Goal: Communication & Community: Answer question/provide support

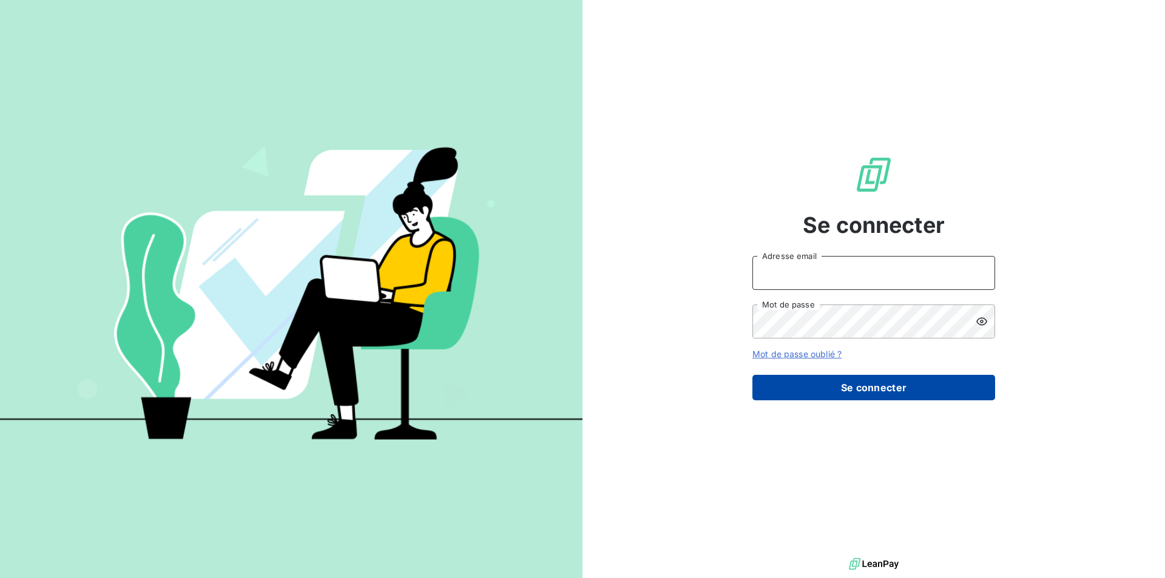
type input "[EMAIL_ADDRESS][DOMAIN_NAME]"
click at [903, 386] on button "Se connecter" at bounding box center [873, 387] width 243 height 25
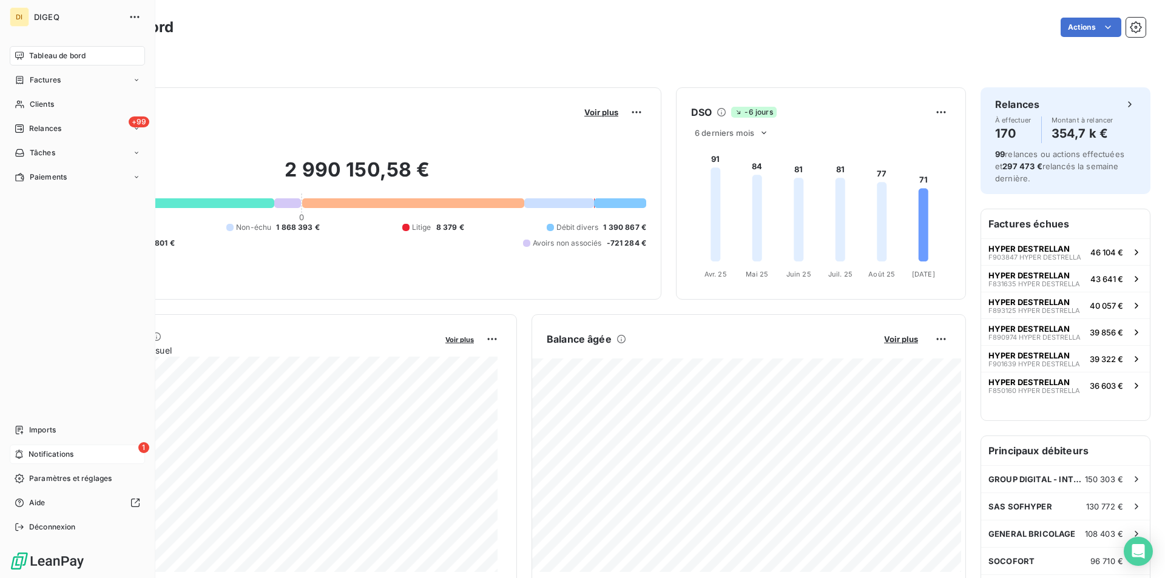
click at [47, 454] on span "Notifications" at bounding box center [51, 454] width 45 height 11
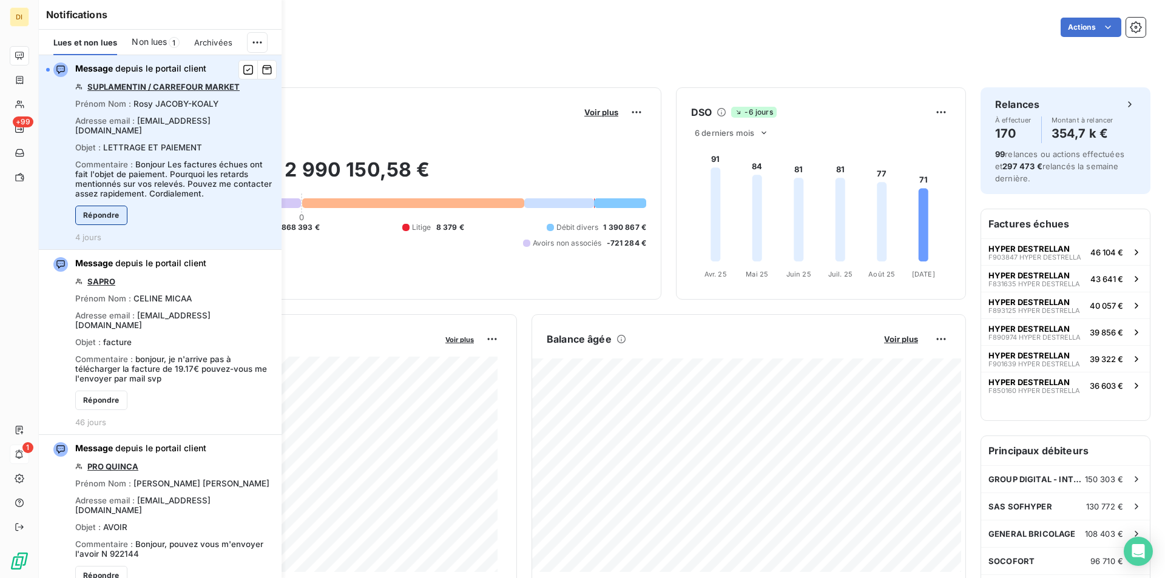
click at [104, 212] on button "Répondre" at bounding box center [101, 215] width 52 height 19
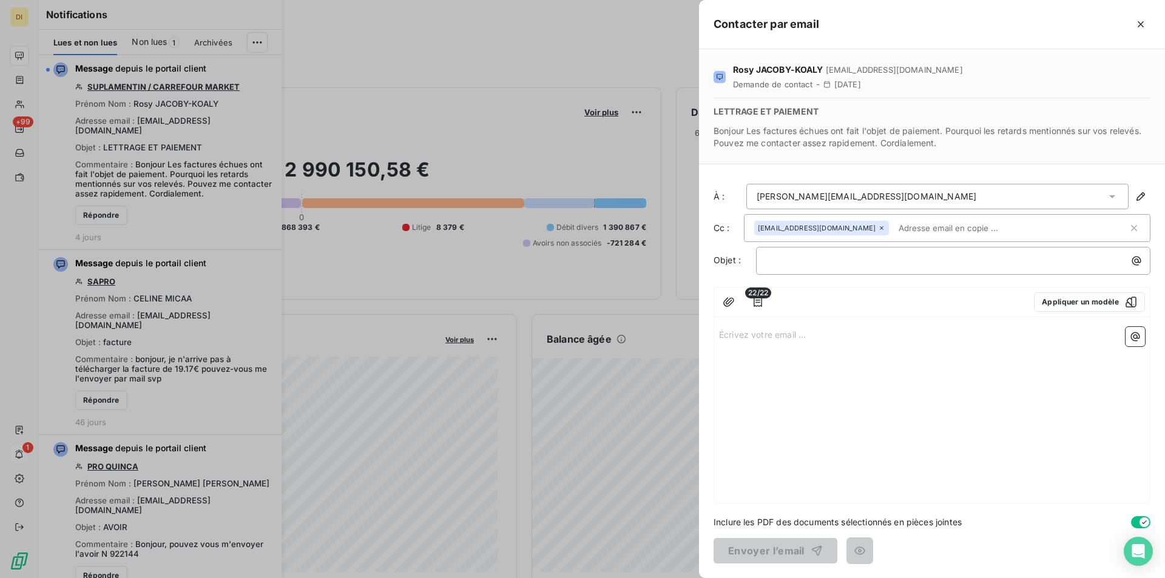
click at [386, 278] on div at bounding box center [582, 289] width 1165 height 578
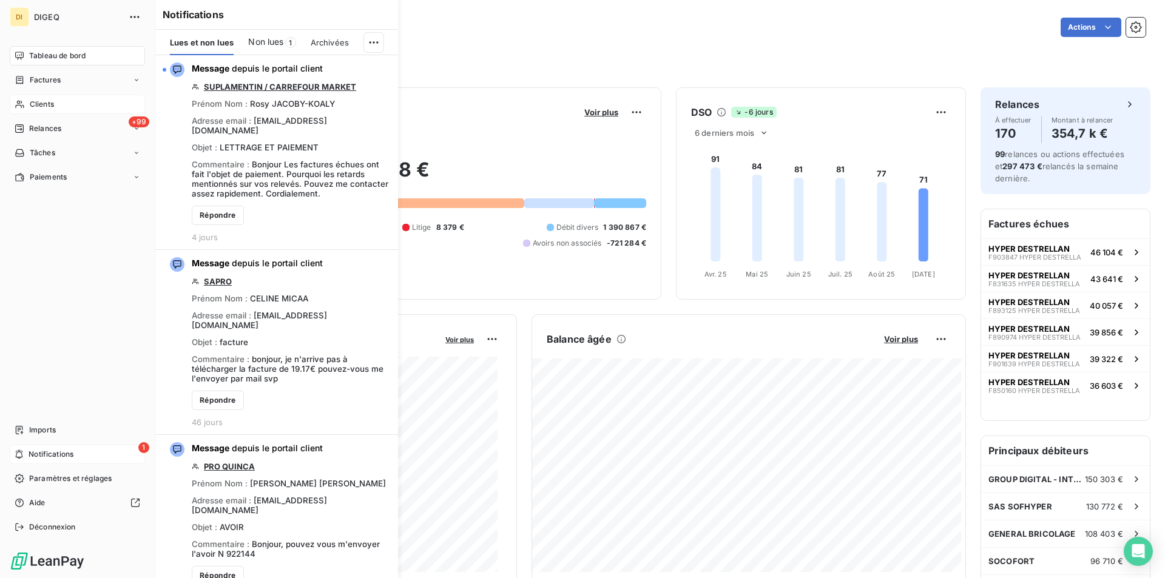
click at [53, 106] on span "Clients" at bounding box center [42, 104] width 24 height 11
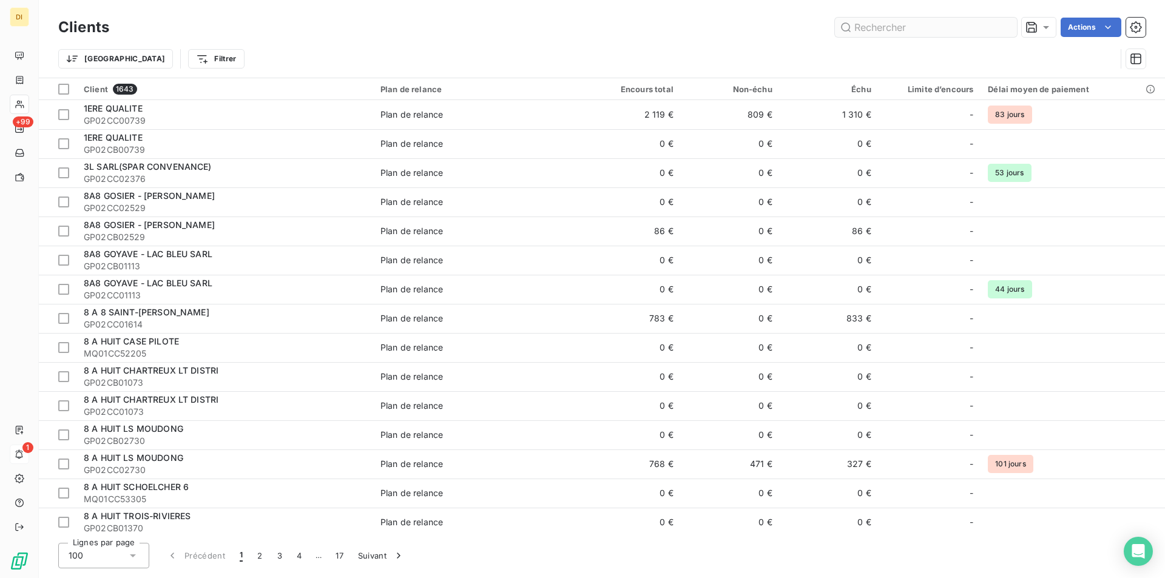
click at [958, 27] on input "text" at bounding box center [926, 27] width 182 height 19
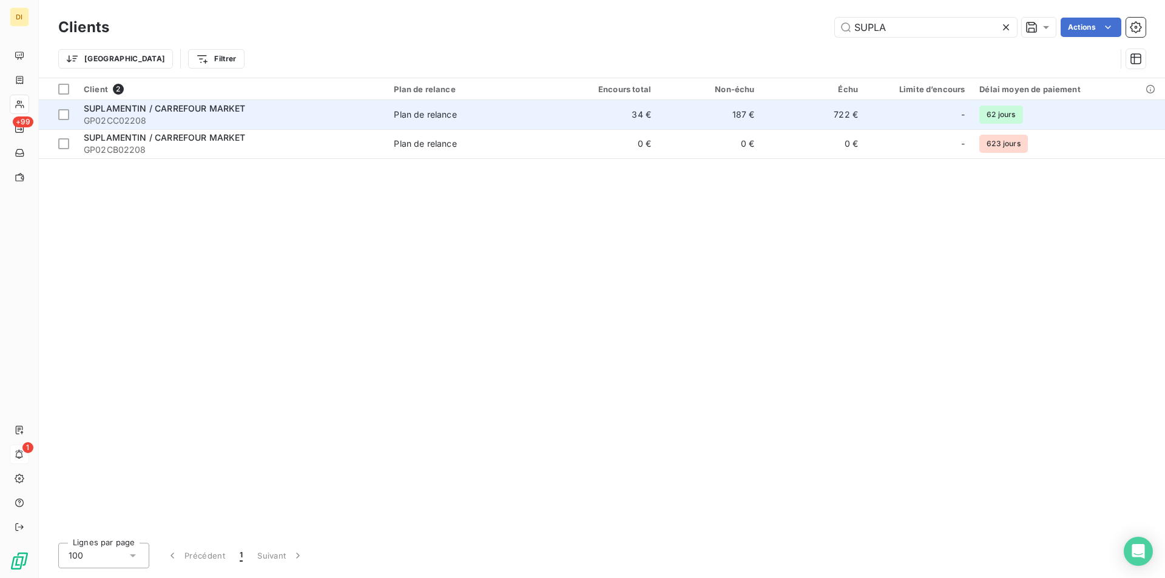
type input "SUPLA"
click at [237, 126] on span "GP02CC02208" at bounding box center [231, 121] width 295 height 12
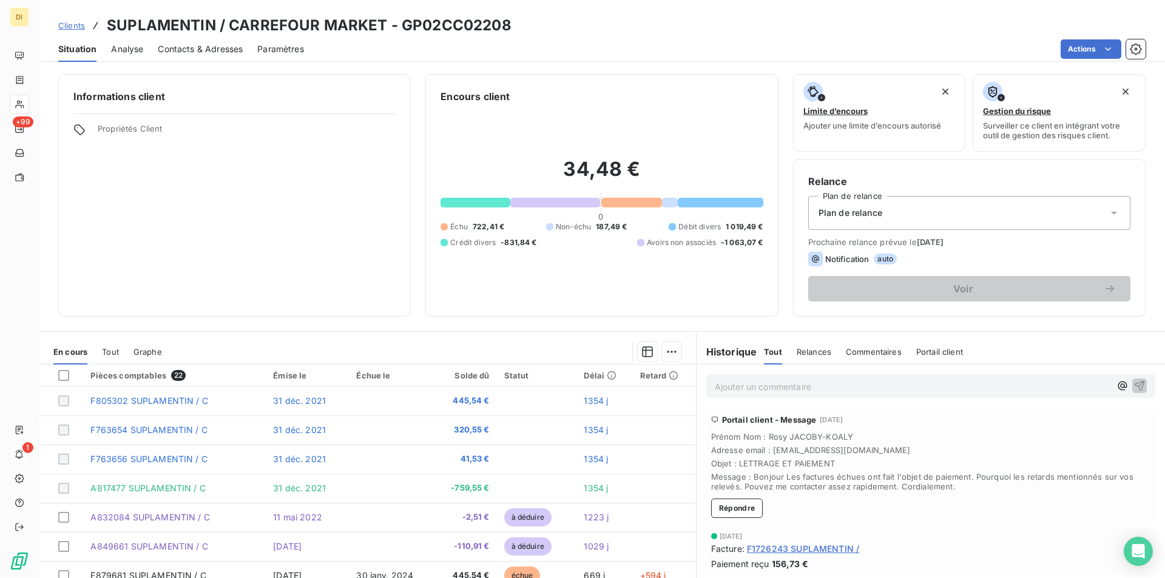
click at [69, 22] on span "Clients" at bounding box center [71, 26] width 27 height 10
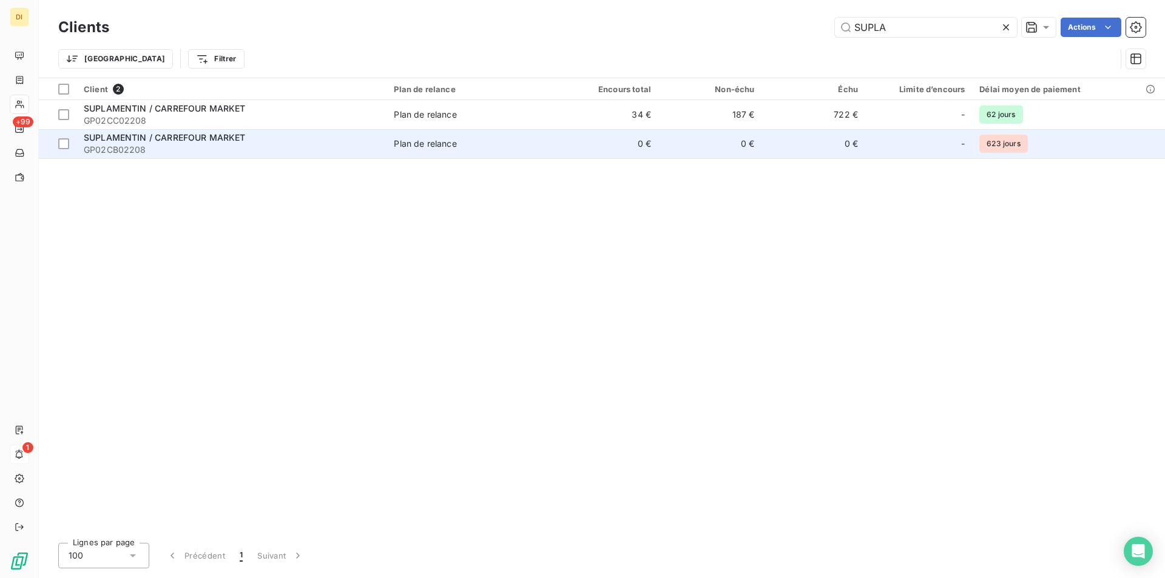
click at [175, 146] on span "GP02CB02208" at bounding box center [231, 150] width 295 height 12
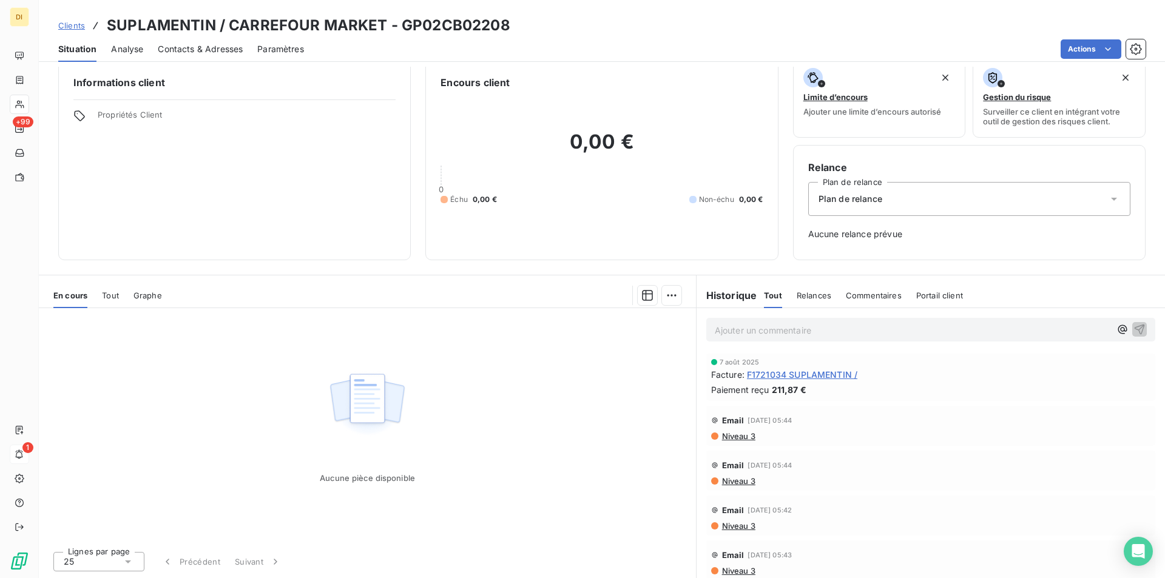
click at [753, 423] on span "[DATE] 05:44" at bounding box center [769, 420] width 44 height 7
click at [736, 435] on span "Niveau 3" at bounding box center [738, 436] width 35 height 10
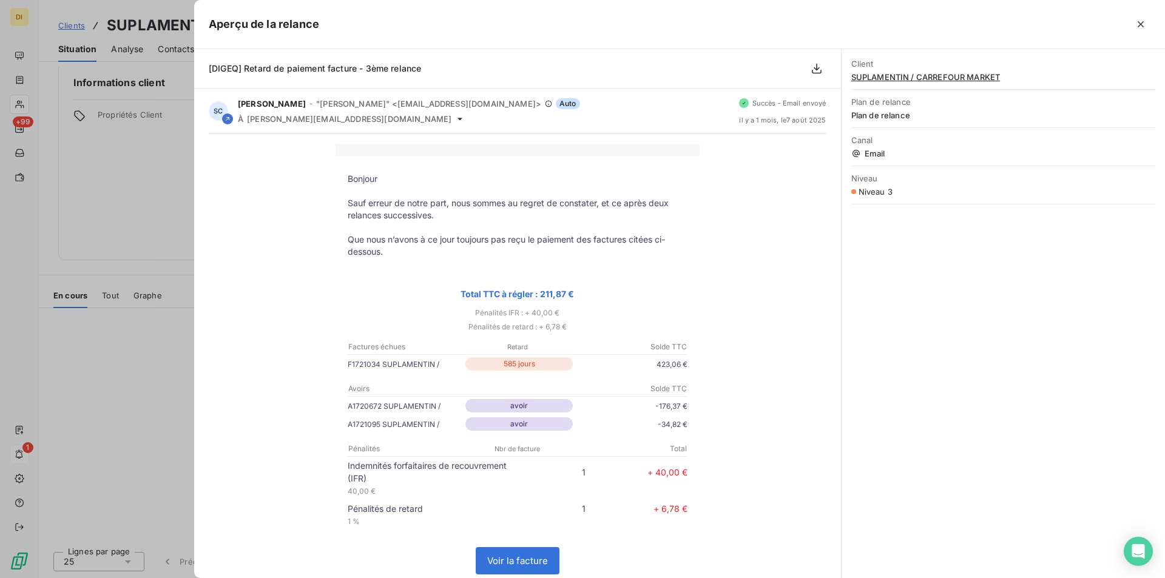
click at [147, 193] on div at bounding box center [582, 289] width 1165 height 578
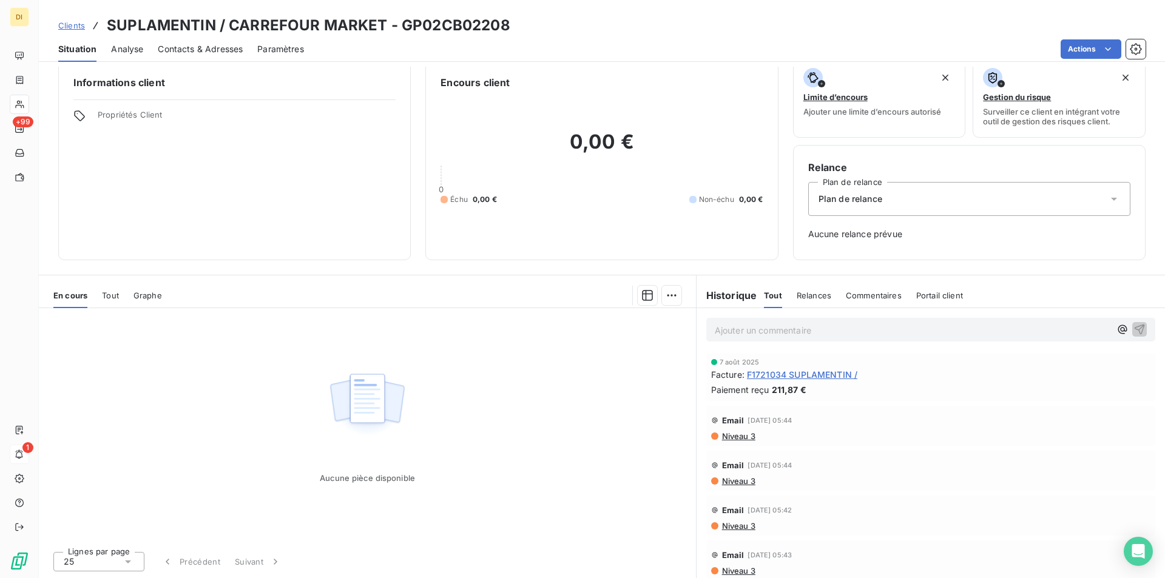
click at [1108, 201] on icon at bounding box center [1114, 199] width 12 height 12
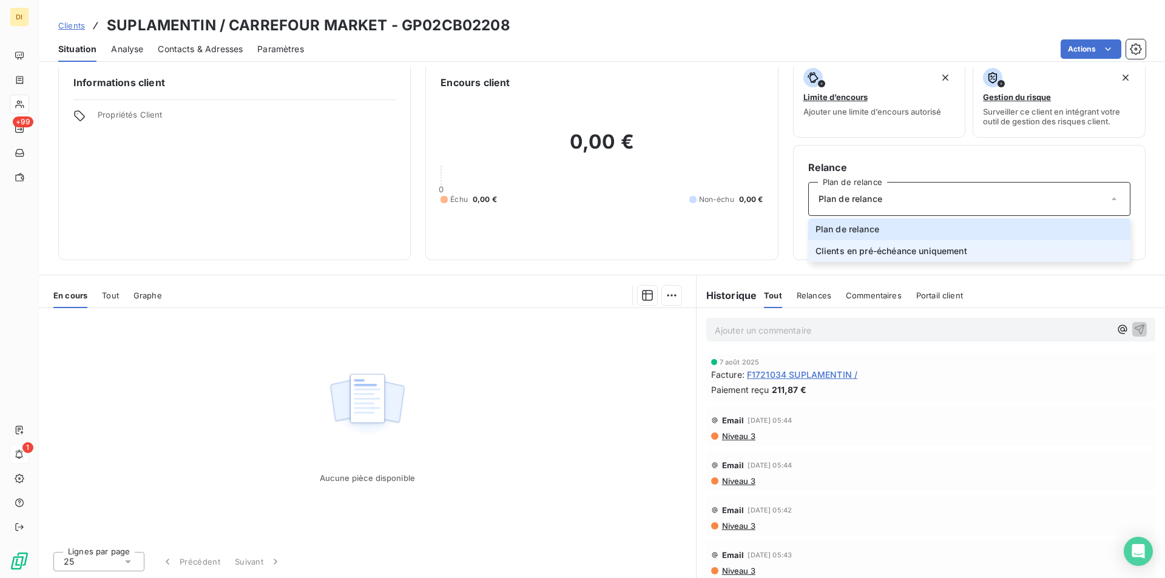
click at [899, 251] on span "Clients en pré-échéance uniquement" at bounding box center [891, 251] width 152 height 12
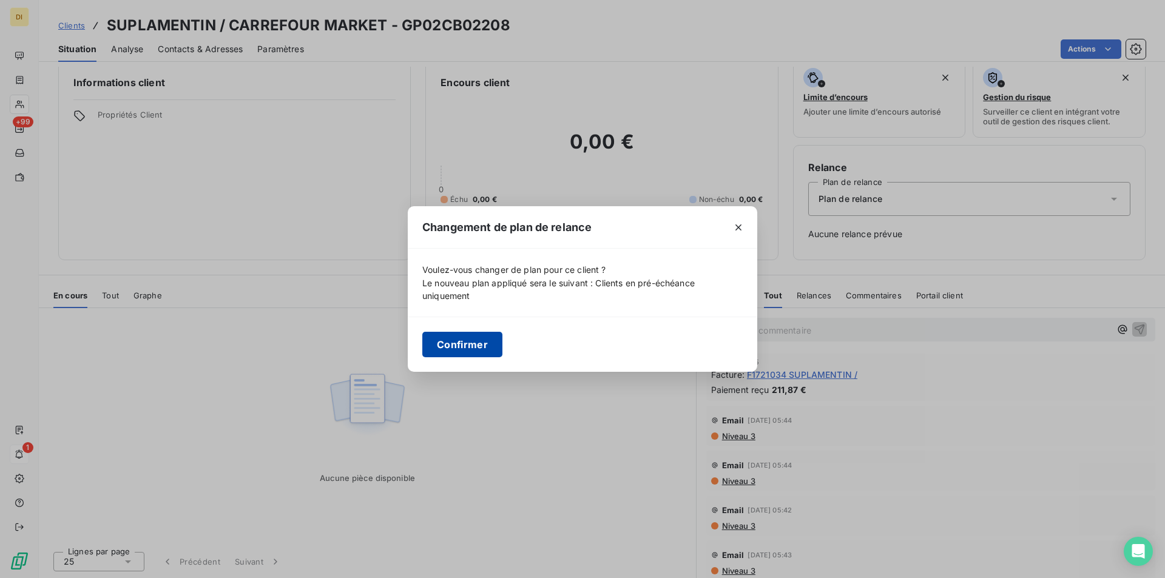
click at [452, 347] on button "Confirmer" at bounding box center [462, 344] width 80 height 25
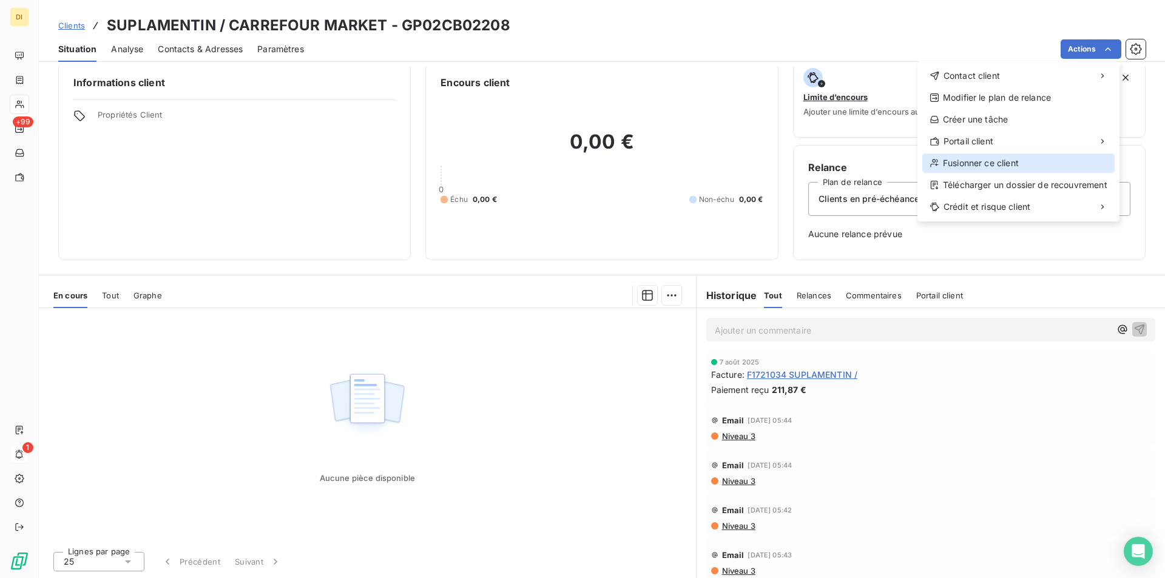
click at [1011, 164] on div "Fusionner ce client" at bounding box center [1018, 162] width 192 height 19
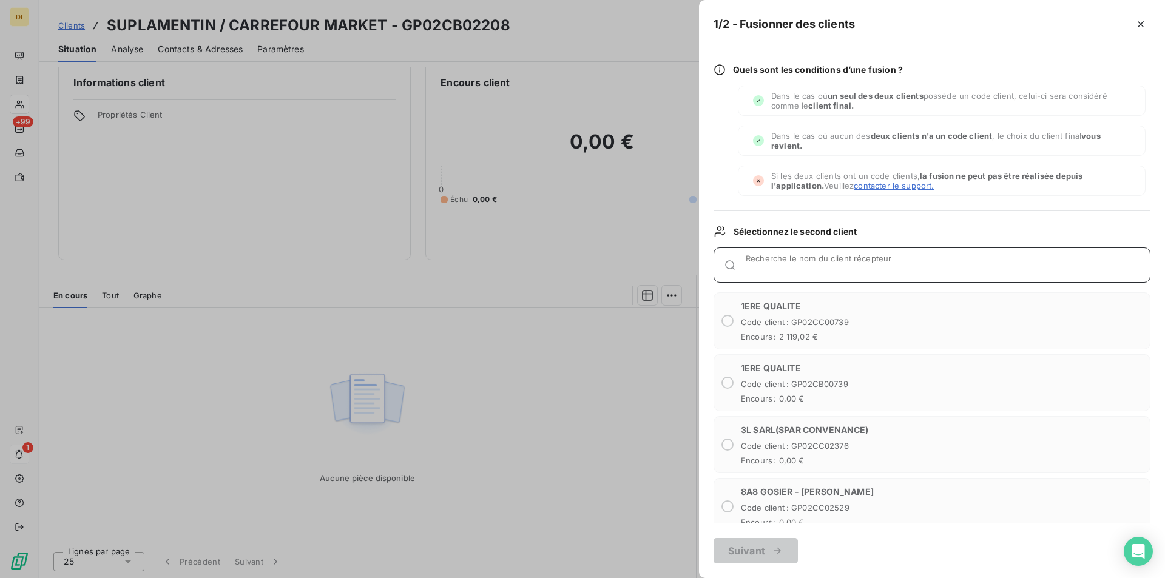
click at [838, 259] on div "Recherche le nom du client récepteur" at bounding box center [947, 265] width 404 height 12
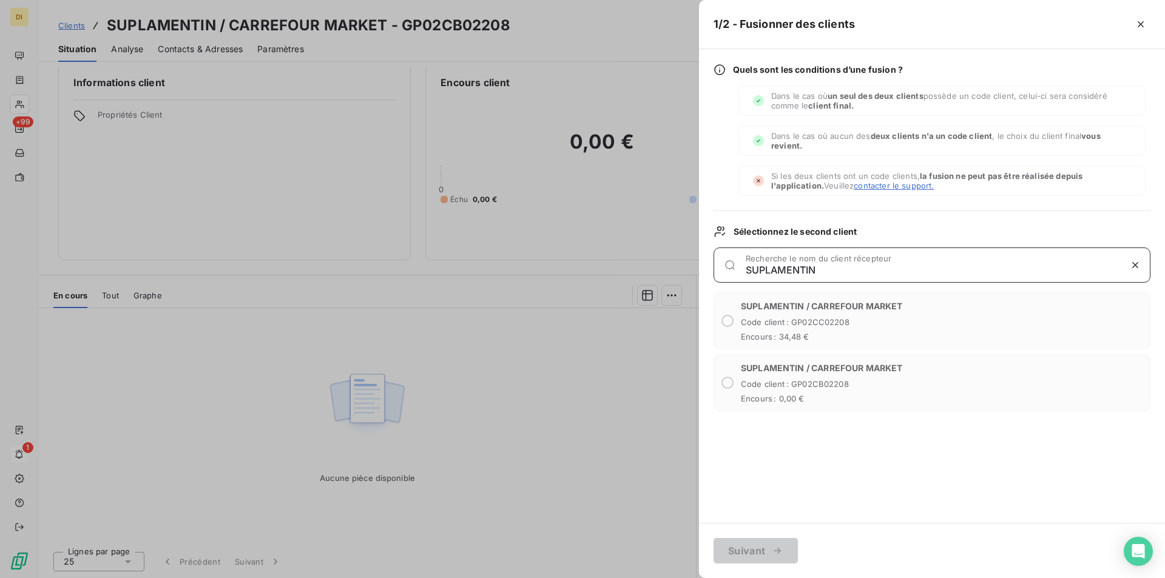
type input "SUPLAMENTIN"
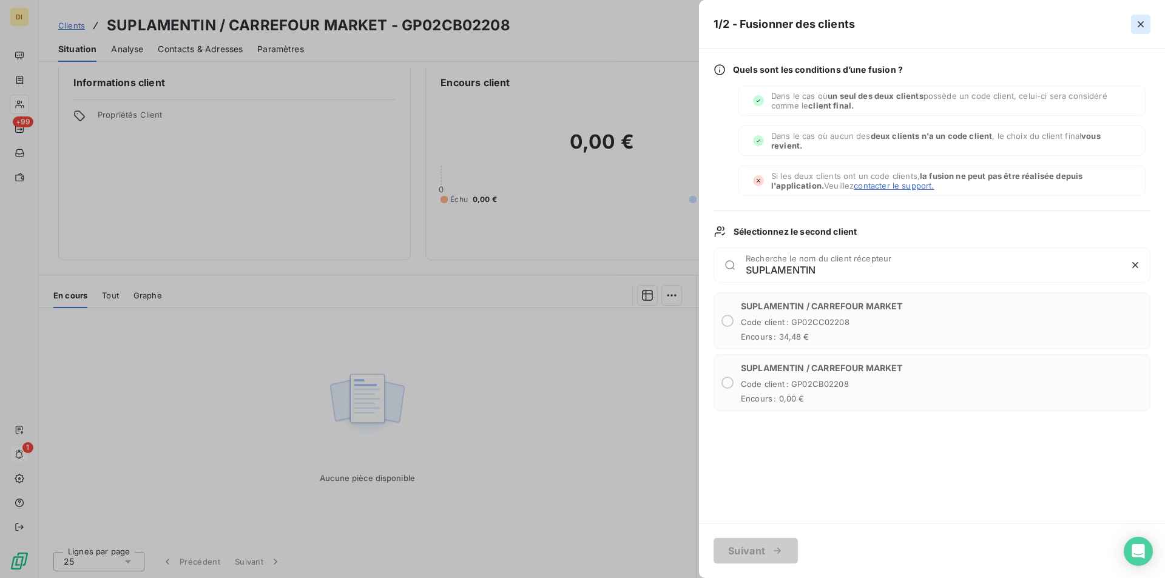
click at [1138, 22] on icon "button" at bounding box center [1140, 24] width 6 height 6
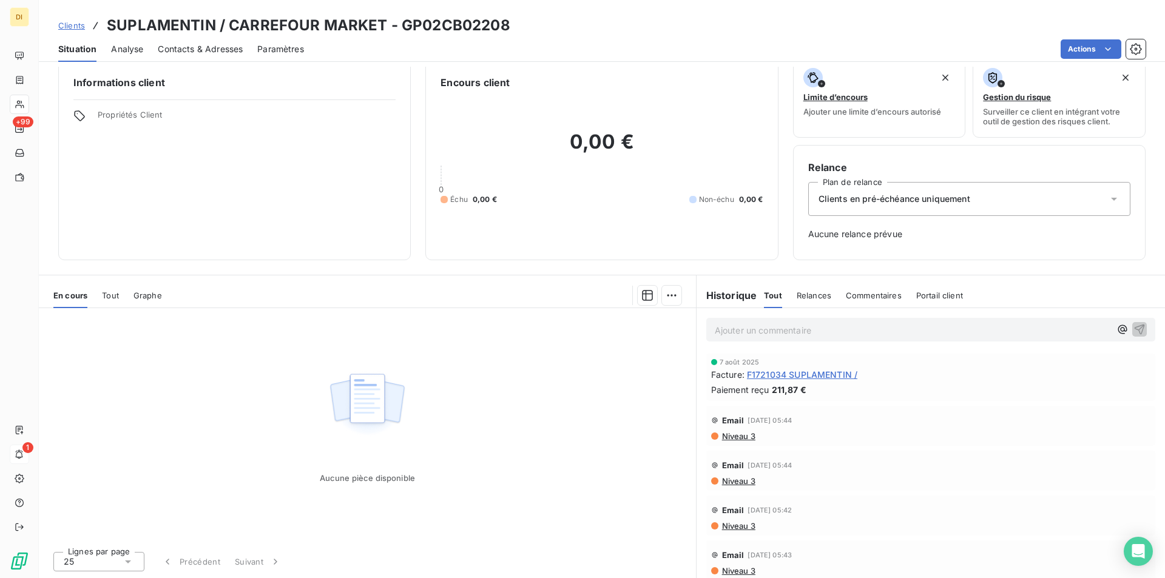
click at [68, 27] on span "Clients" at bounding box center [71, 26] width 27 height 10
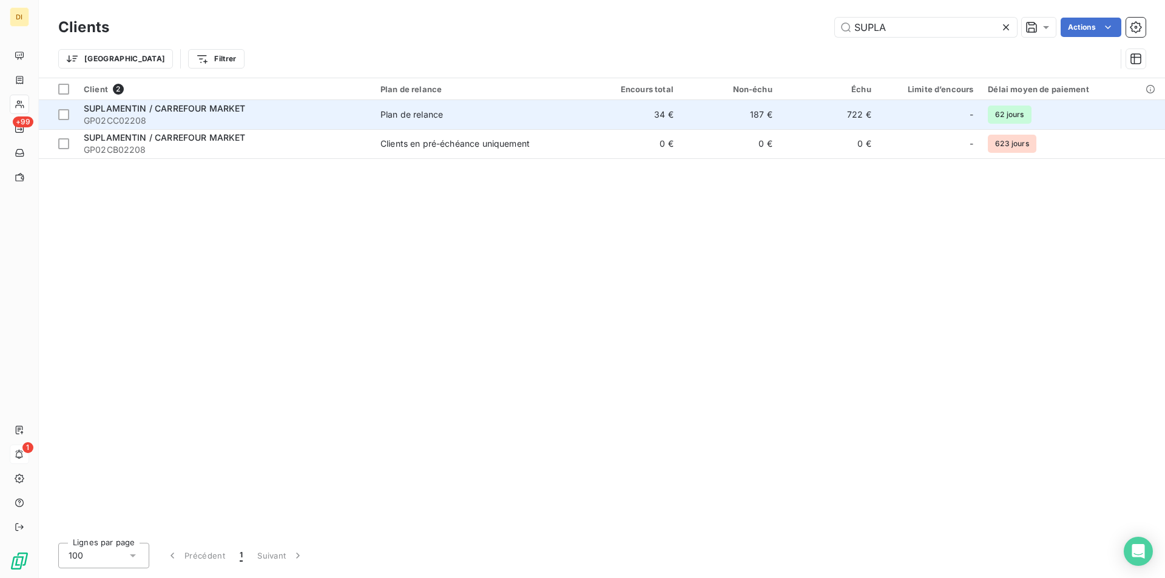
click at [175, 104] on span "SUPLAMENTIN / CARREFOUR MARKET" at bounding box center [165, 108] width 162 height 10
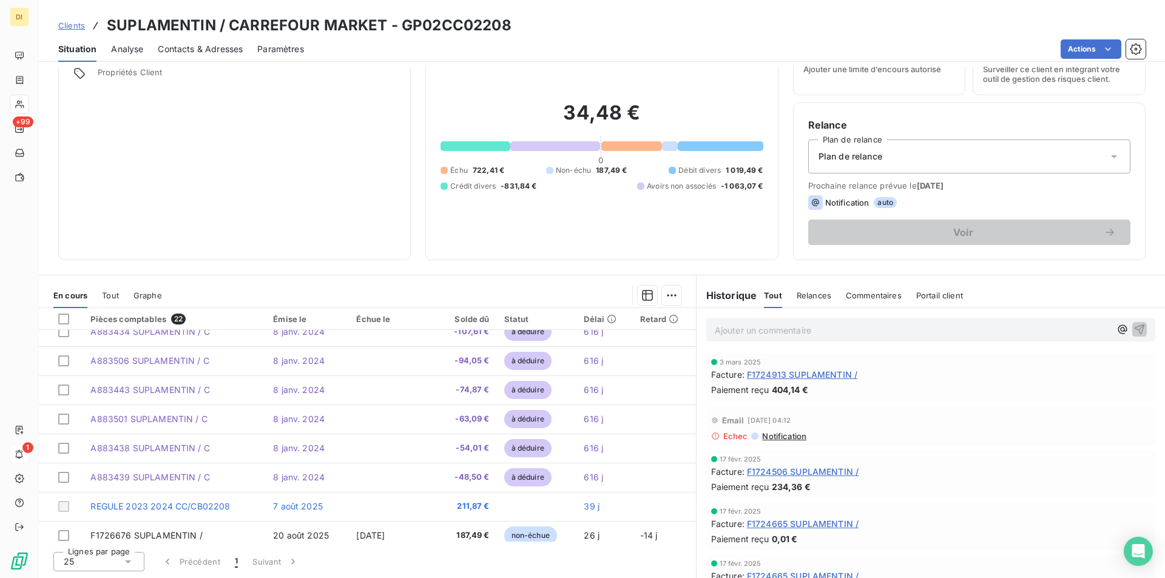
scroll to position [429, 0]
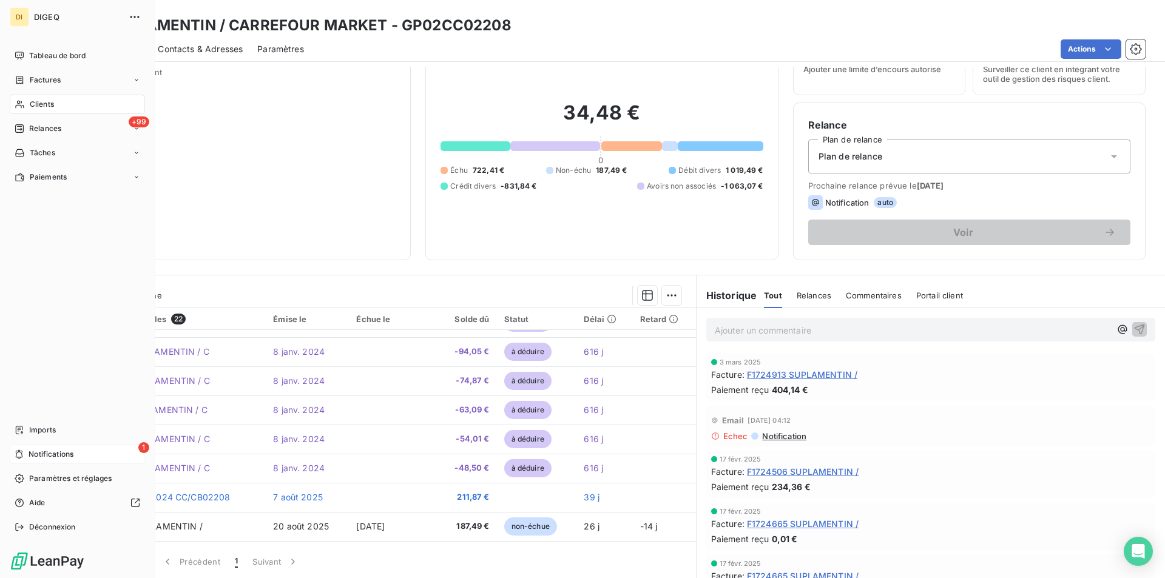
click at [51, 456] on span "Notifications" at bounding box center [51, 454] width 45 height 11
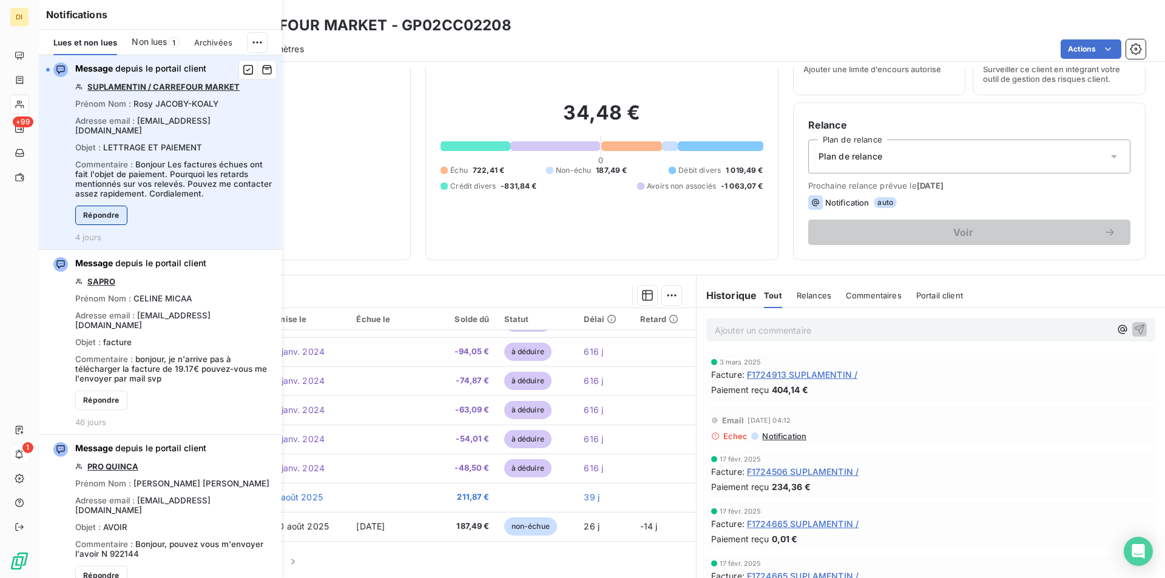
click at [113, 217] on button "Répondre" at bounding box center [101, 215] width 52 height 19
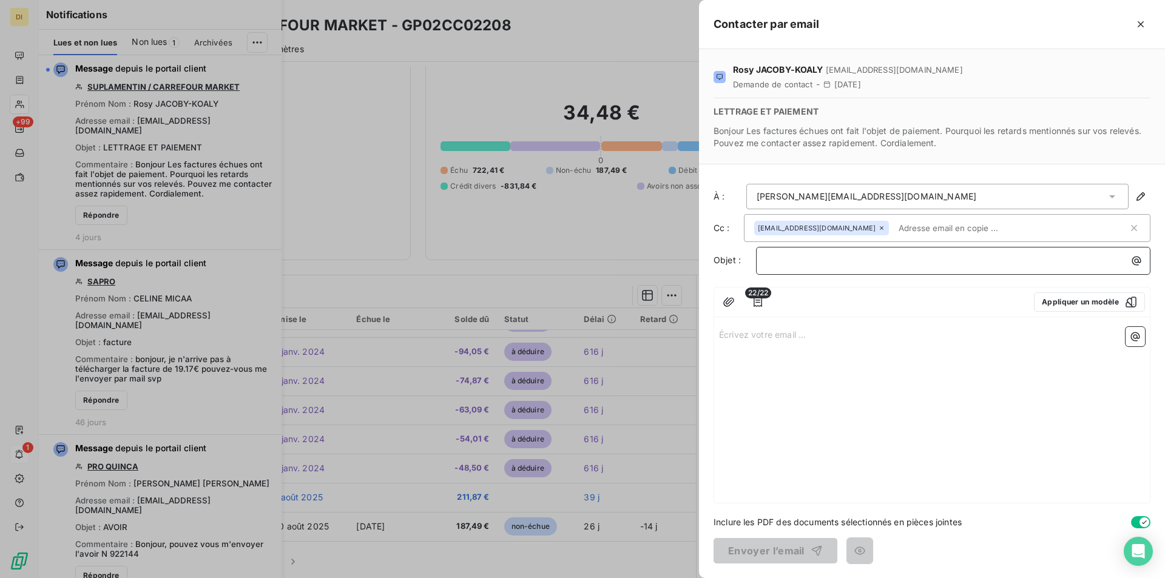
click at [830, 260] on p "﻿" at bounding box center [956, 261] width 380 height 14
click at [770, 334] on p "Écrivez votre email ... ﻿" at bounding box center [932, 334] width 426 height 14
click at [770, 334] on p "bONJOUR" at bounding box center [932, 334] width 426 height 14
click at [724, 332] on span "bonjour" at bounding box center [734, 333] width 30 height 10
click at [759, 331] on p "Bonjour" at bounding box center [932, 334] width 426 height 14
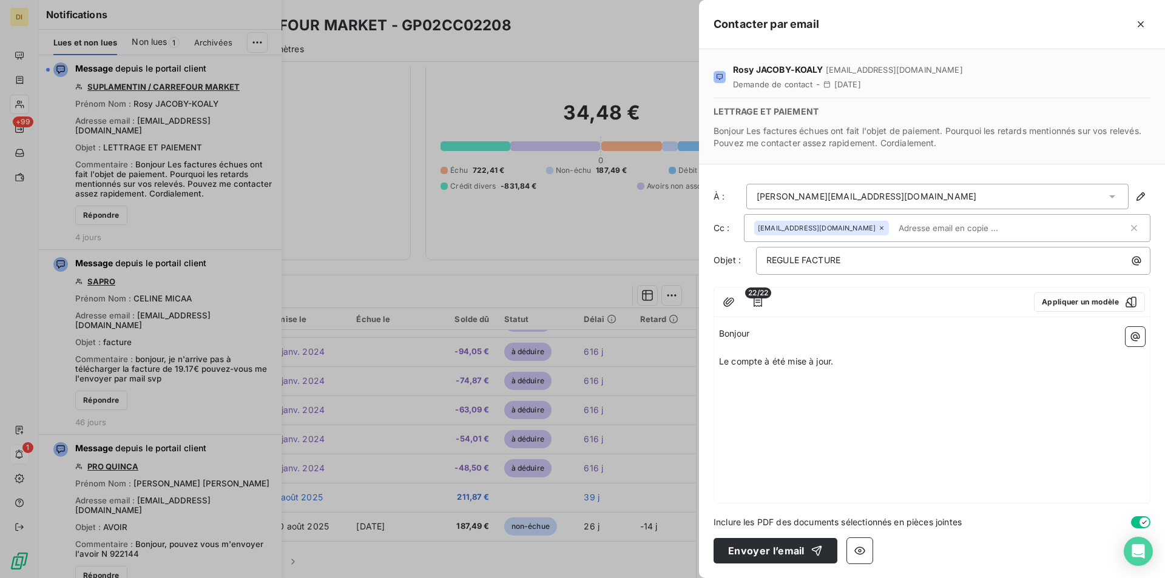
click at [719, 362] on span "Le compte à été mise à jour." at bounding box center [776, 361] width 114 height 10
click at [789, 434] on p "﻿" at bounding box center [932, 431] width 426 height 14
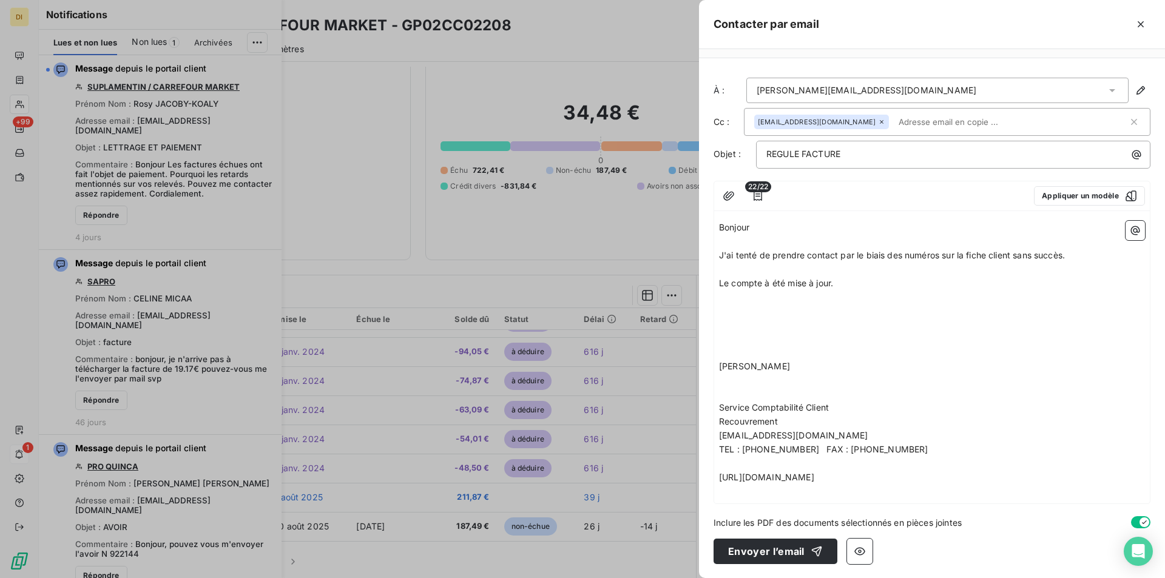
scroll to position [107, 0]
click at [765, 550] on button "Envoyer l’email" at bounding box center [775, 550] width 124 height 25
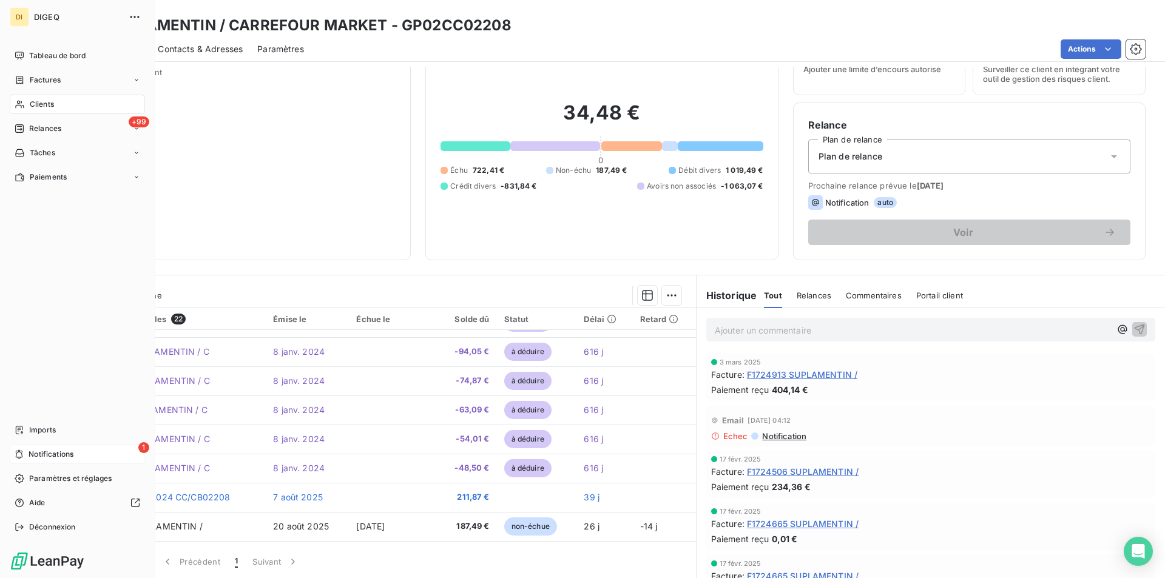
click at [29, 452] on span "Notifications" at bounding box center [51, 454] width 45 height 11
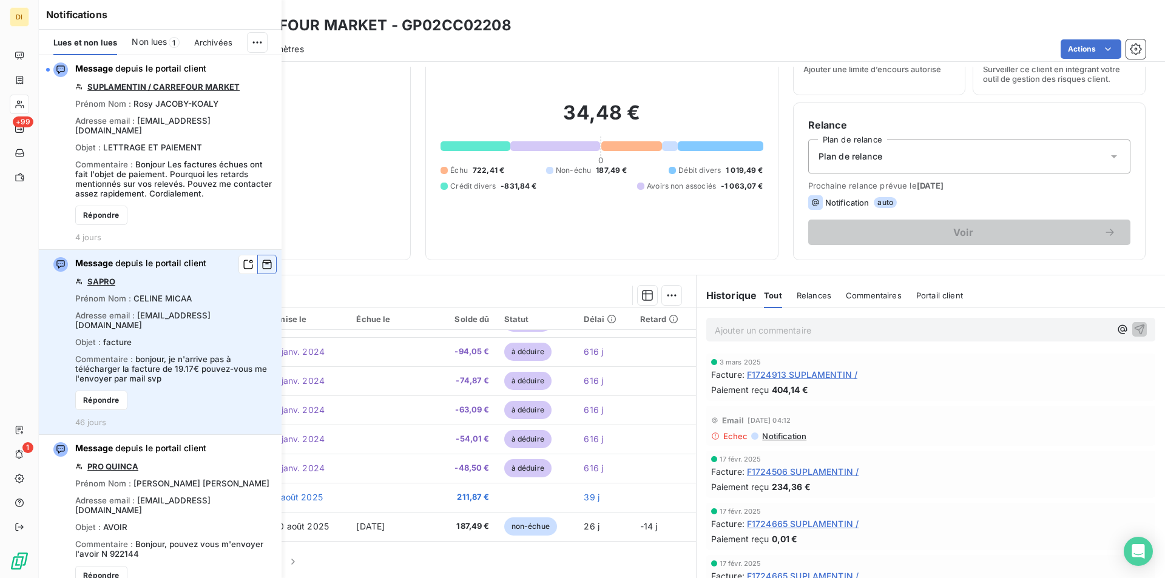
click at [263, 264] on icon "button" at bounding box center [267, 264] width 9 height 9
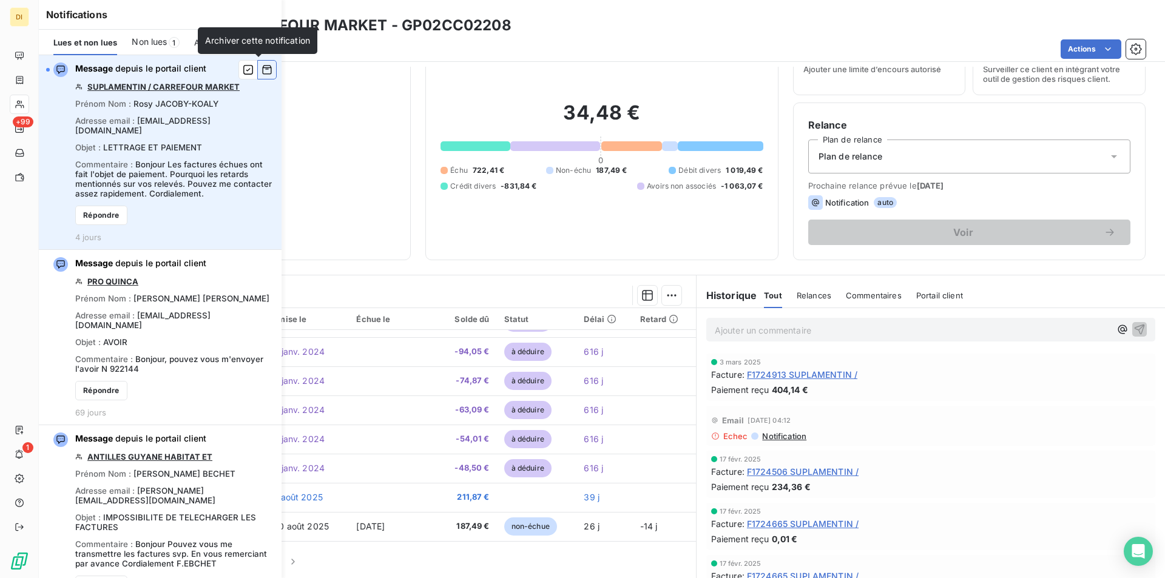
click at [261, 72] on icon "button" at bounding box center [266, 70] width 11 height 12
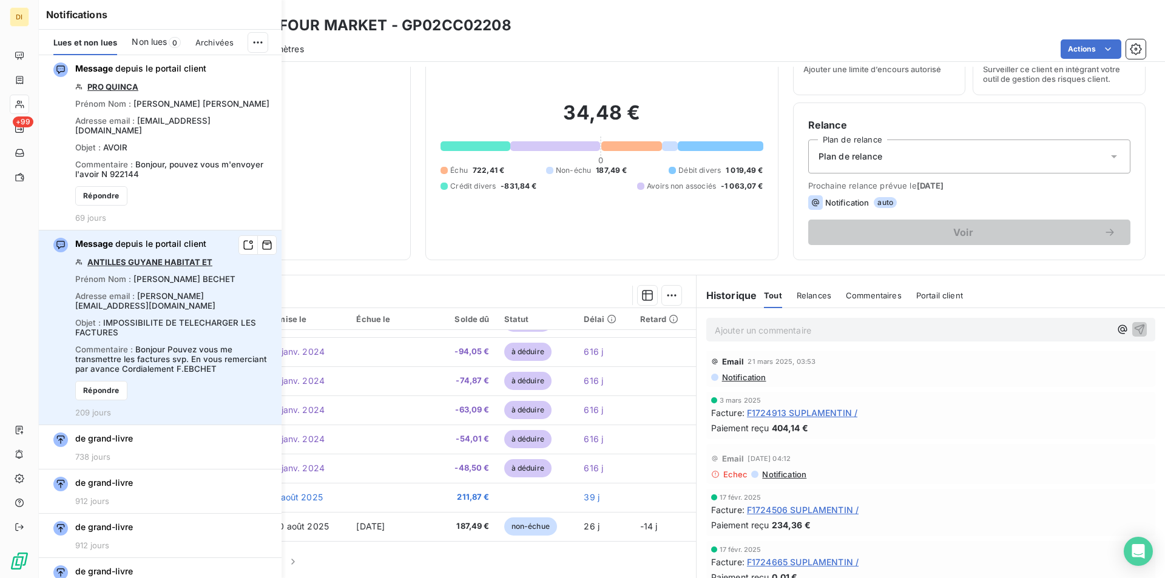
scroll to position [402, 0]
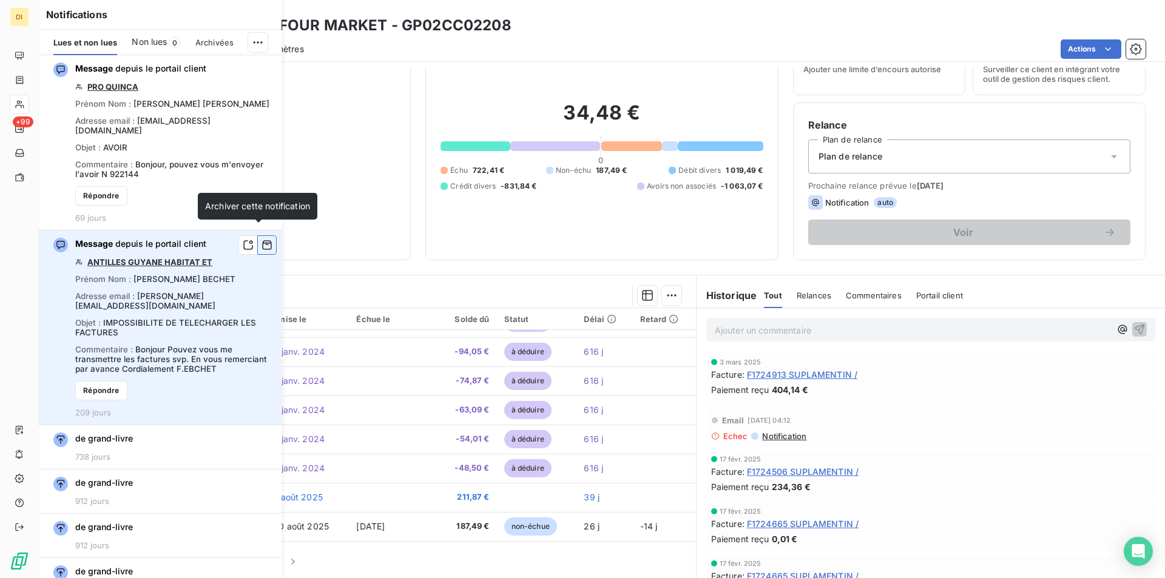
click at [261, 239] on icon "button" at bounding box center [266, 245] width 11 height 12
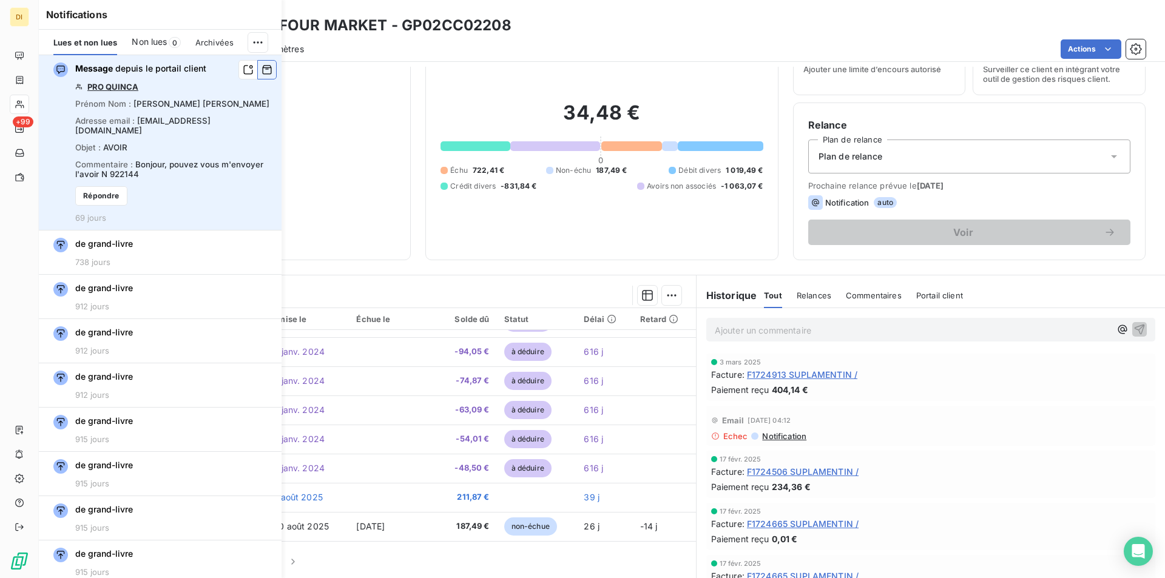
click at [261, 70] on icon "button" at bounding box center [266, 70] width 11 height 12
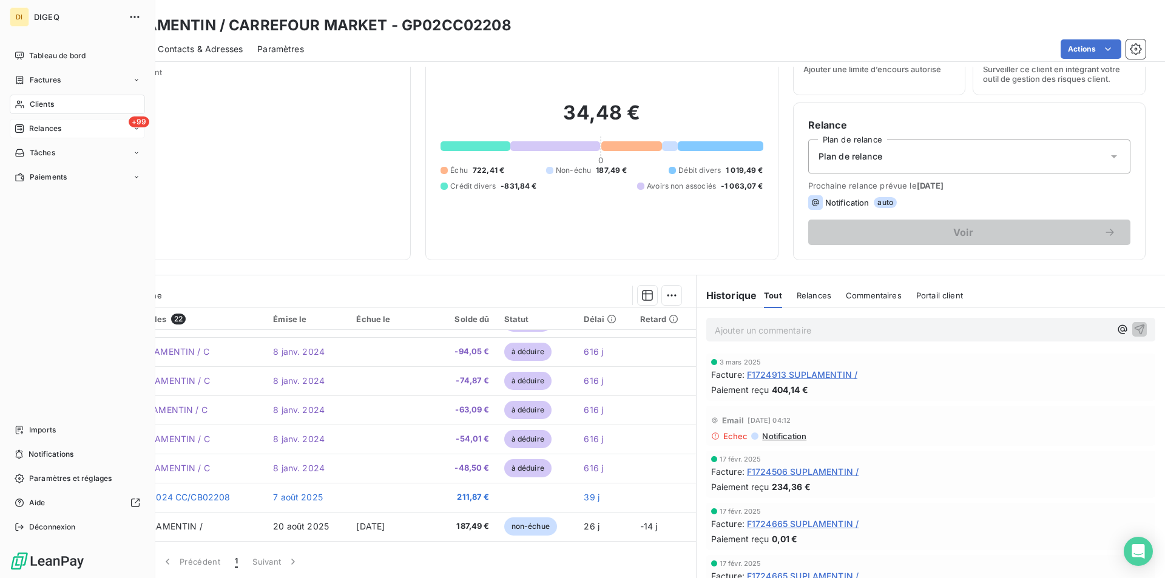
click at [54, 119] on div "+99 Relances" at bounding box center [77, 128] width 135 height 19
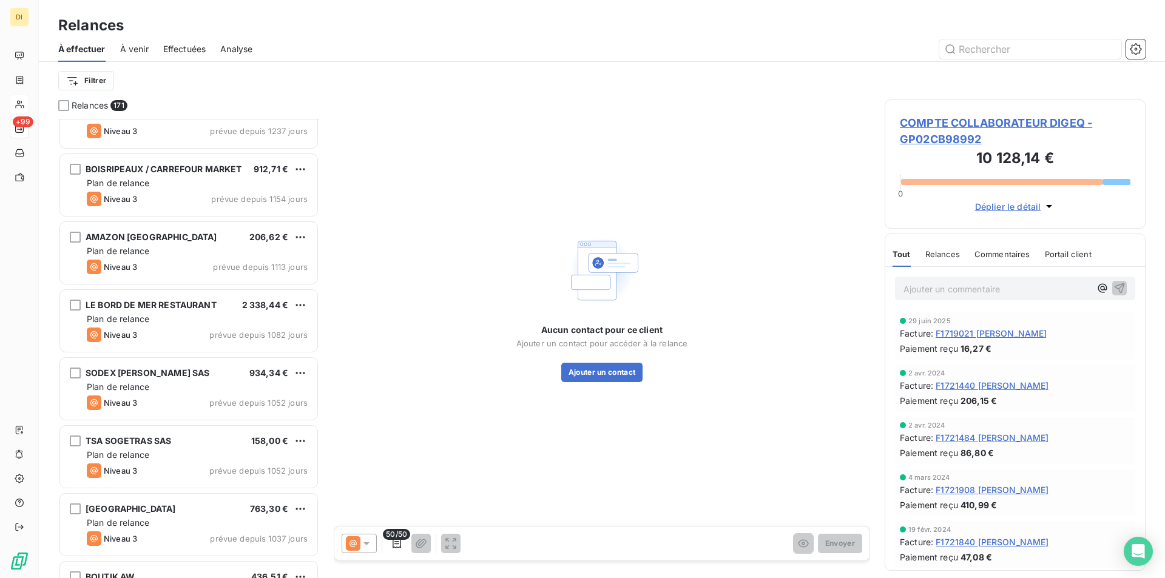
scroll to position [183, 0]
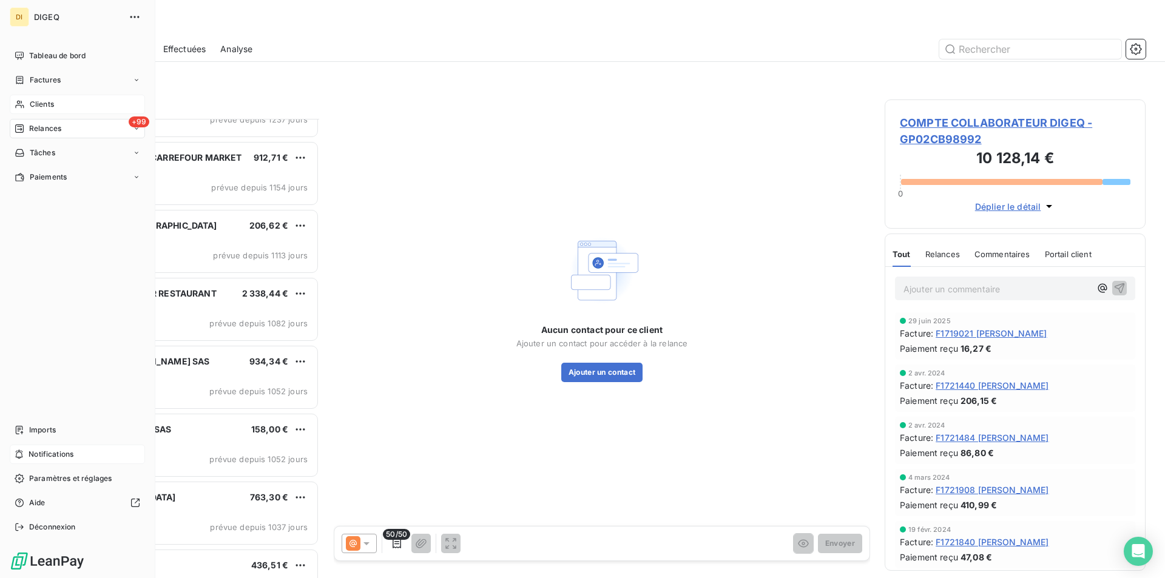
click at [72, 455] on span "Notifications" at bounding box center [51, 454] width 45 height 11
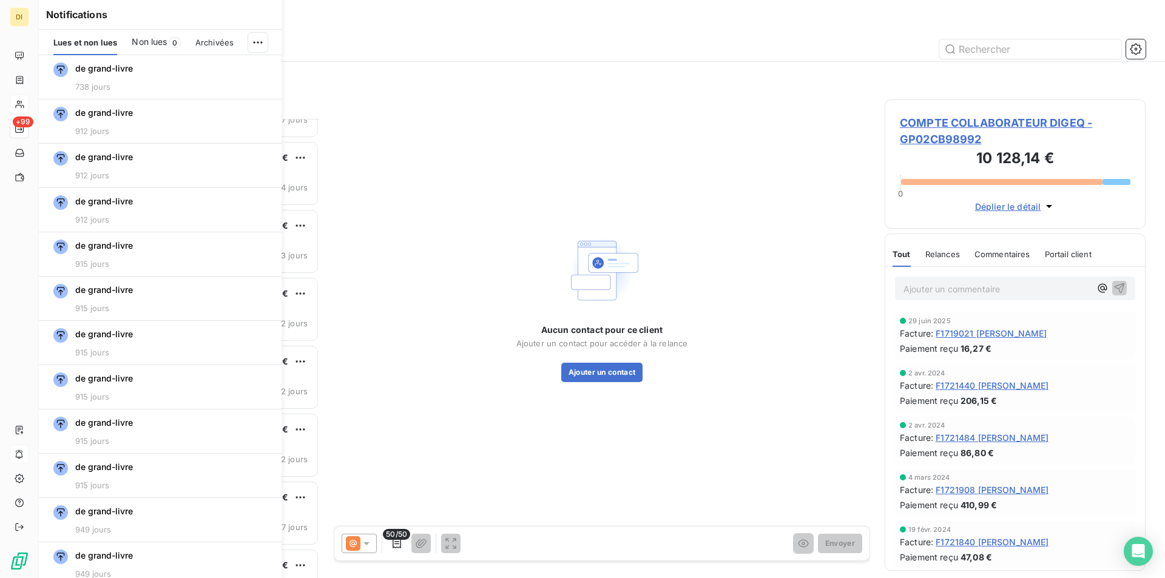
click at [218, 48] on div "Archivées" at bounding box center [214, 42] width 38 height 25
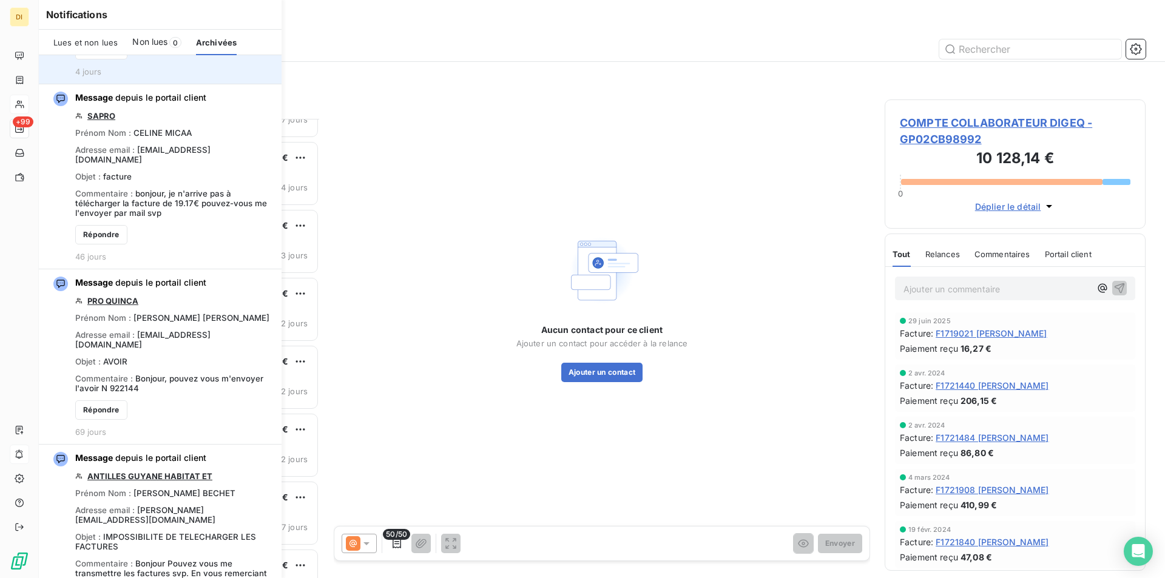
scroll to position [197, 0]
